Goal: Task Accomplishment & Management: Manage account settings

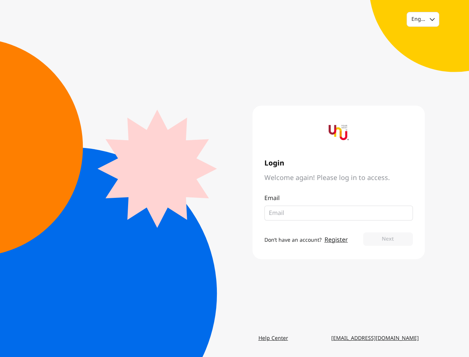
click at [235, 178] on div "Login Welcome again! Please log in to access. Email Don’t have an account? Regi…" at bounding box center [330, 182] width 190 height 153
